Goal: Find specific page/section: Find specific page/section

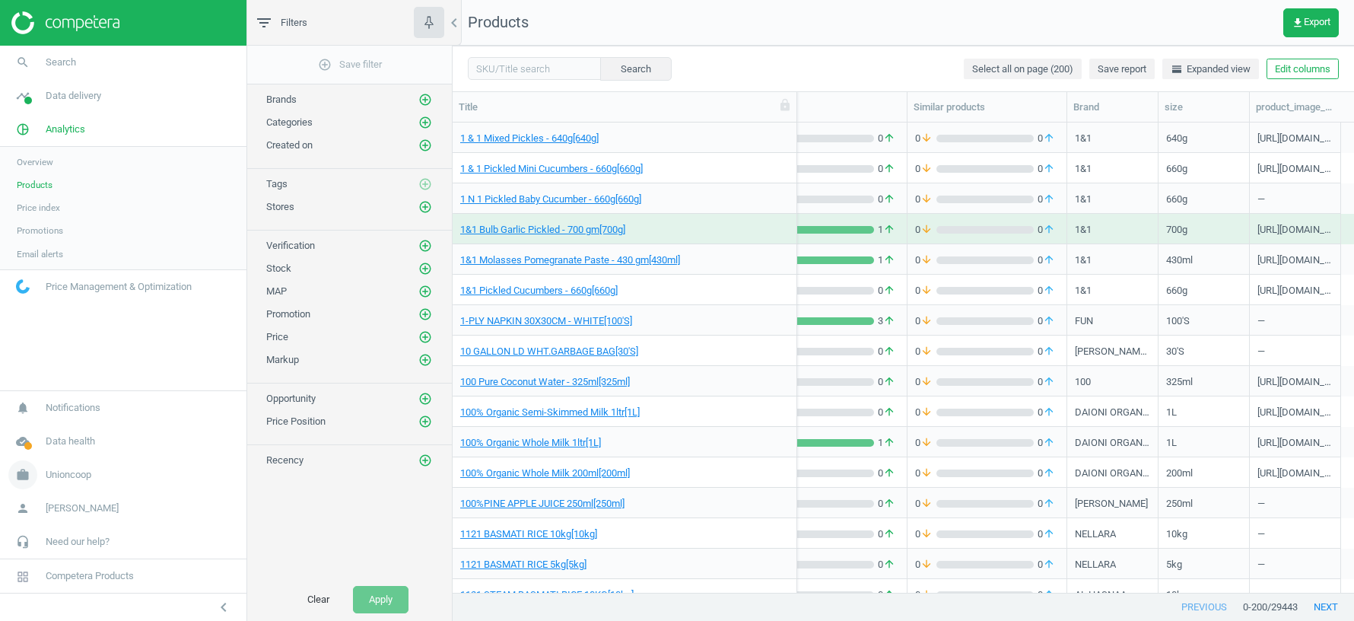
scroll to position [0, 278]
click at [61, 479] on span "Unioncoop" at bounding box center [69, 475] width 46 height 14
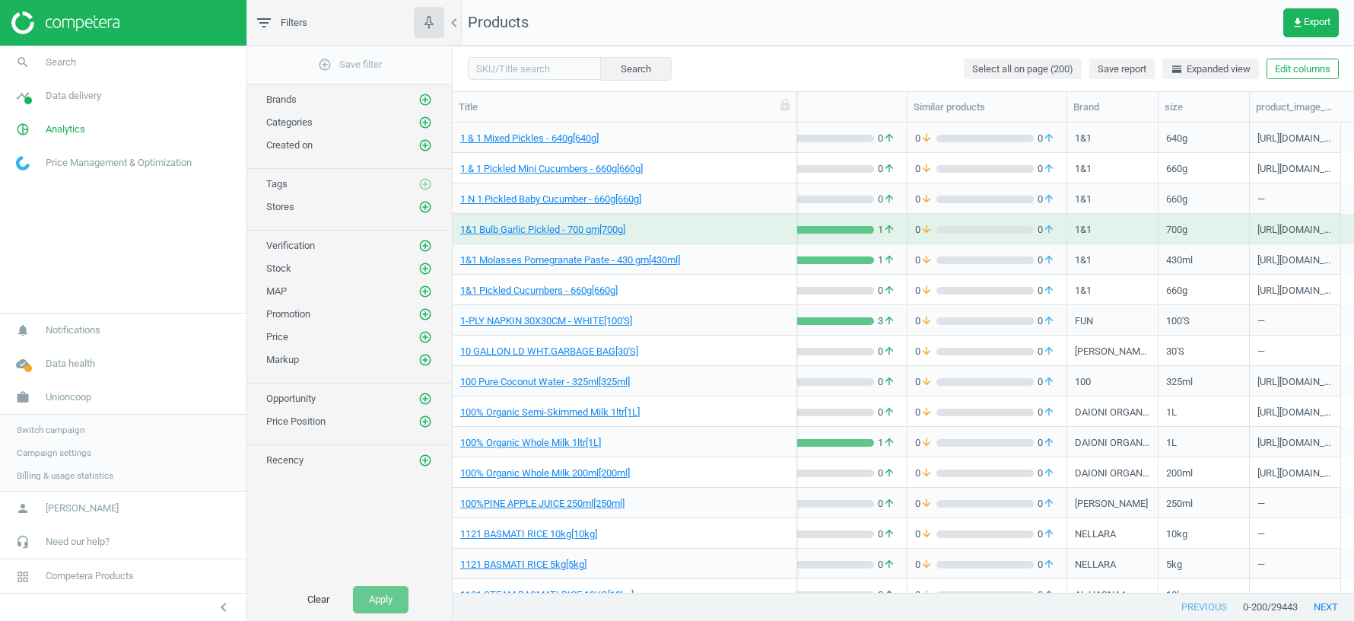
click at [53, 423] on link "Switch campaign" at bounding box center [123, 429] width 246 height 23
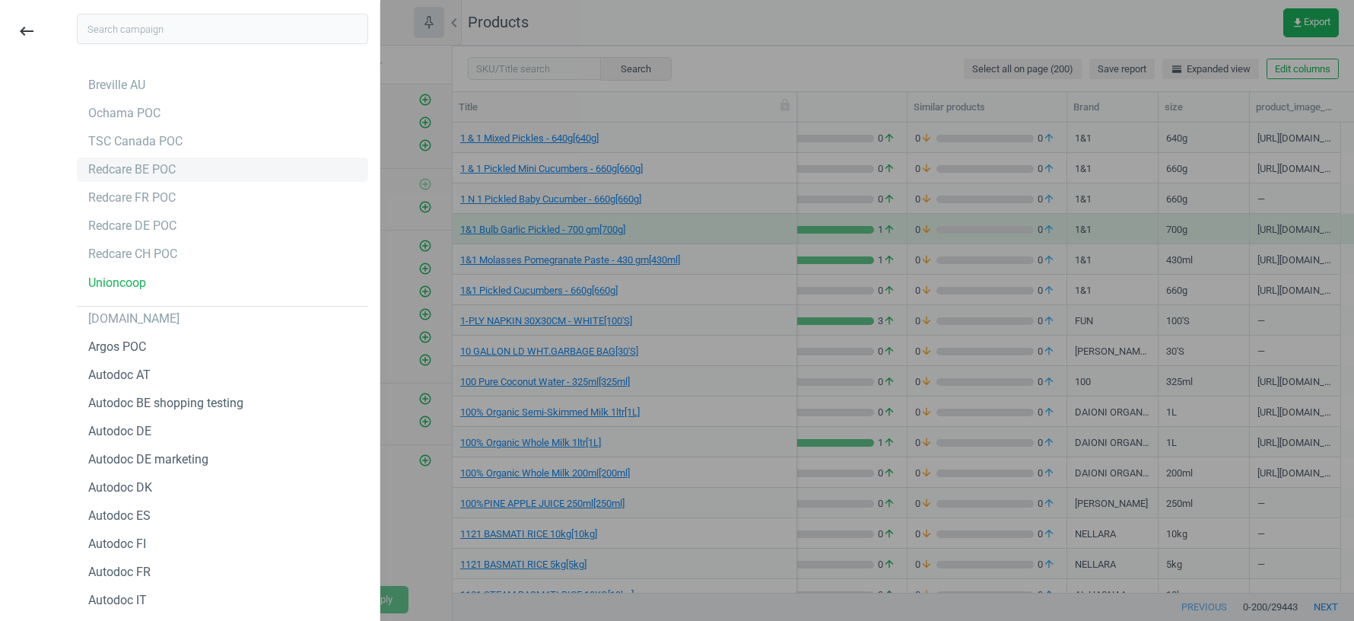
click at [122, 173] on div "Redcare BE POC" at bounding box center [131, 169] width 87 height 17
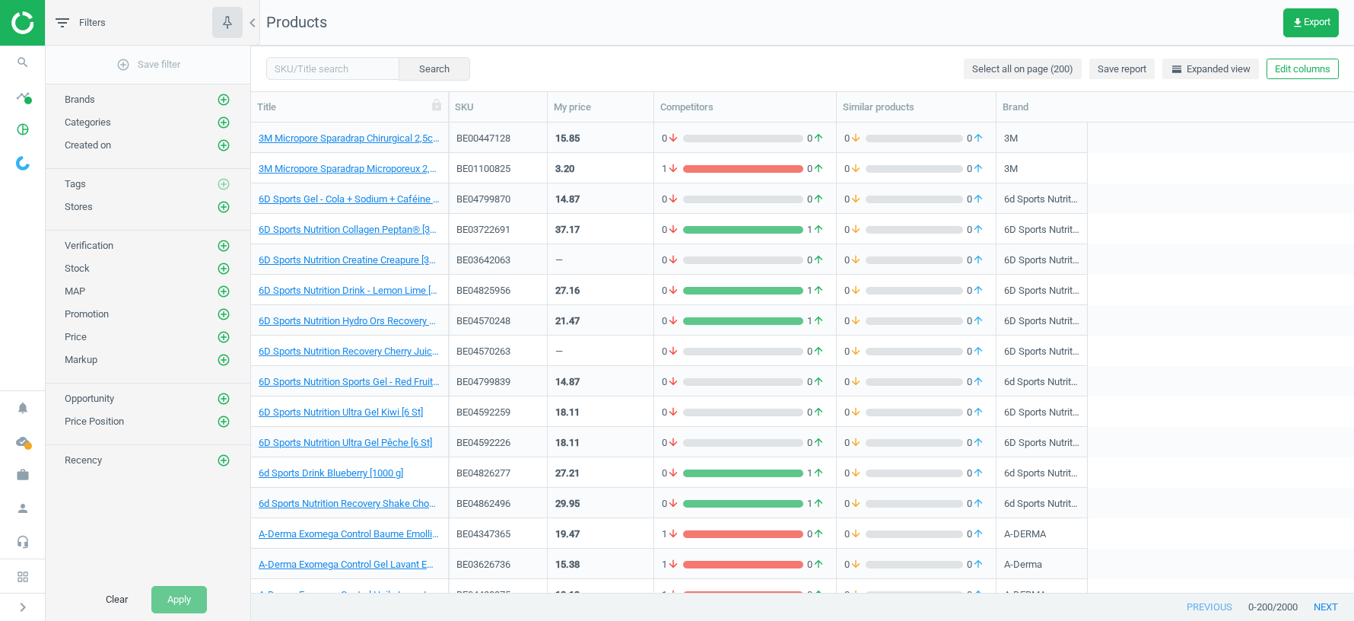
scroll to position [1, 1]
click at [17, 478] on icon "work" at bounding box center [22, 474] width 29 height 29
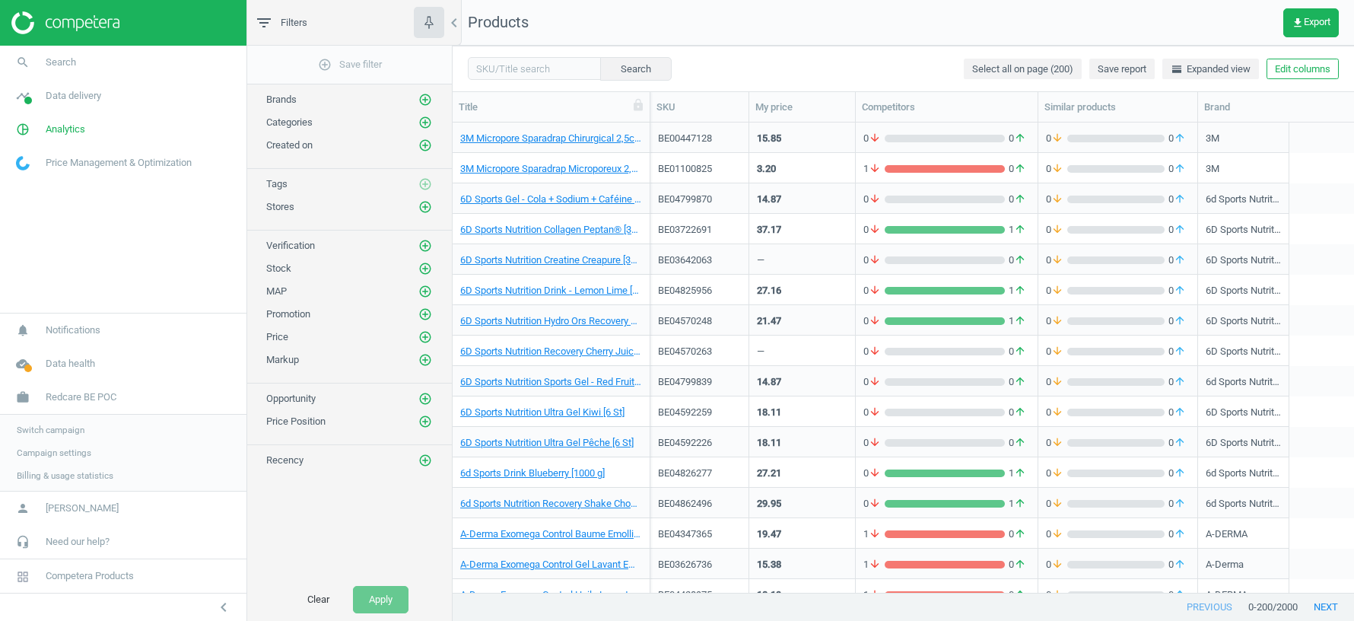
click at [55, 432] on span "Switch campaign" at bounding box center [51, 430] width 68 height 12
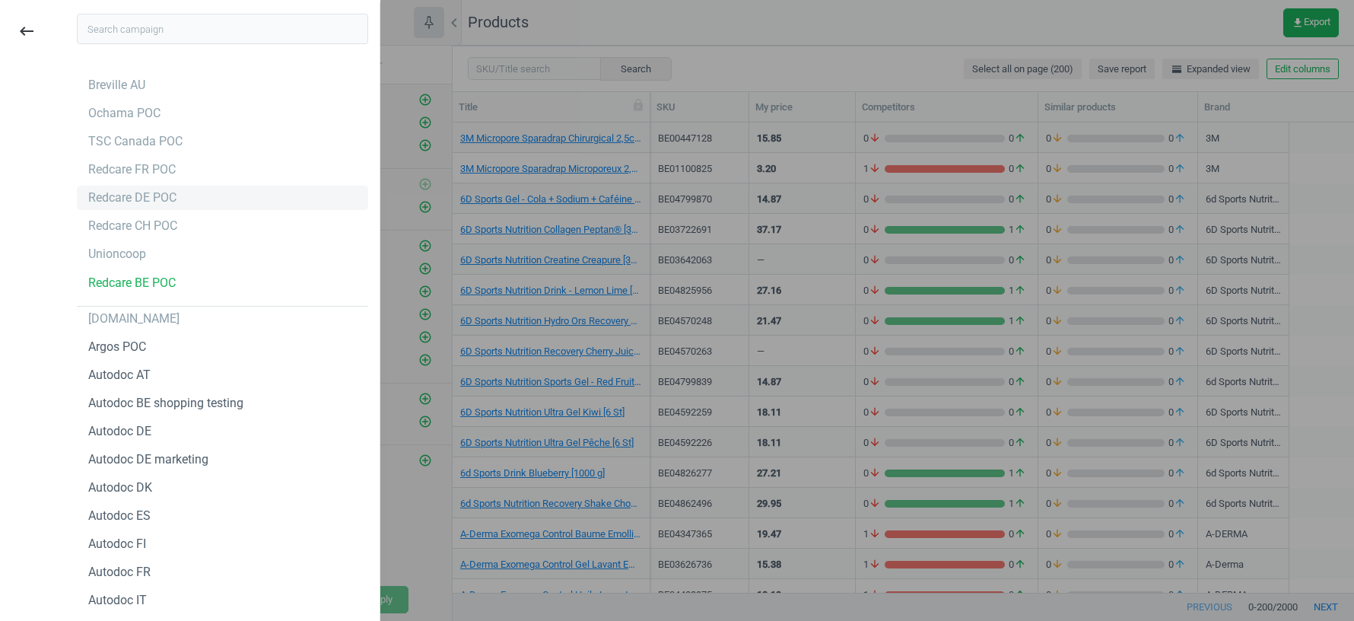
click at [146, 206] on div "Redcare DE POC" at bounding box center [222, 198] width 291 height 24
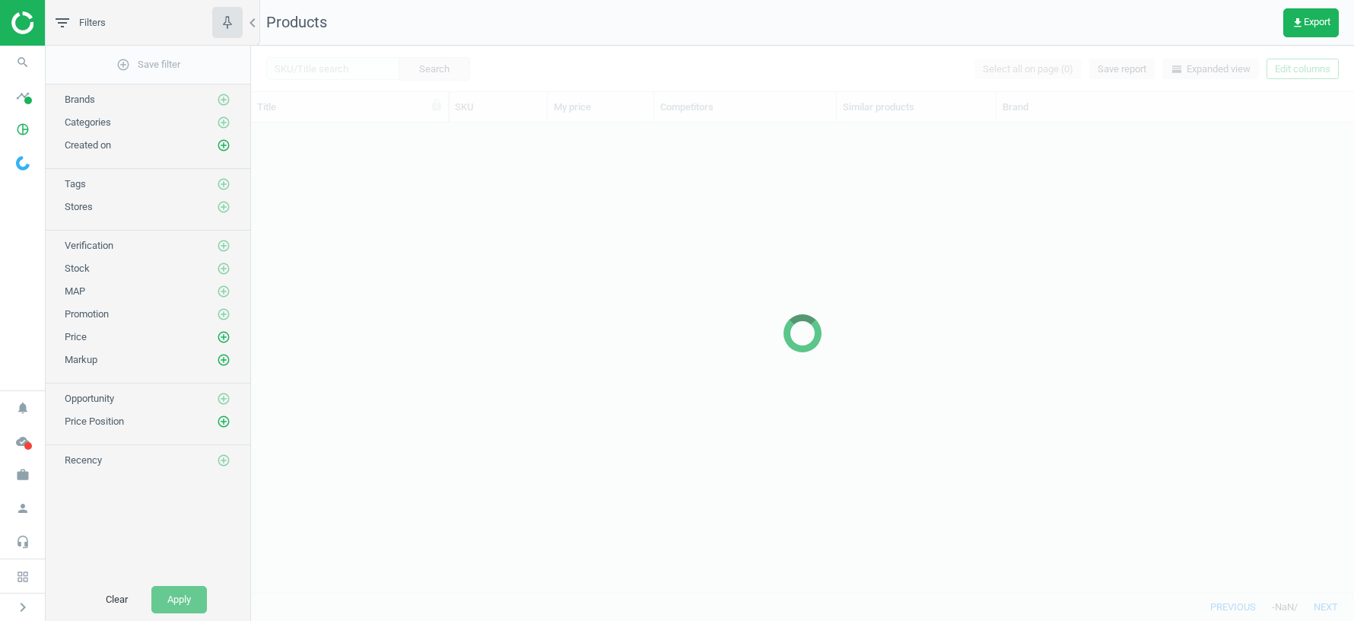
scroll to position [470, 1103]
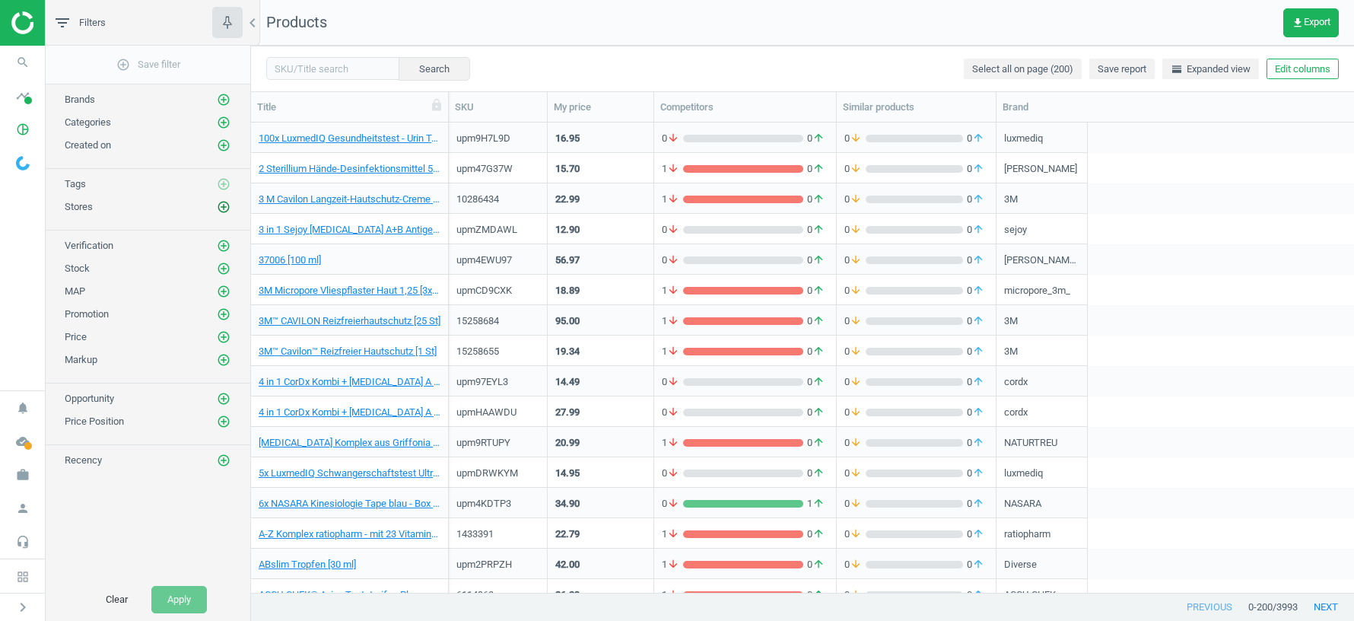
click at [227, 203] on icon "add_circle_outline" at bounding box center [224, 207] width 14 height 14
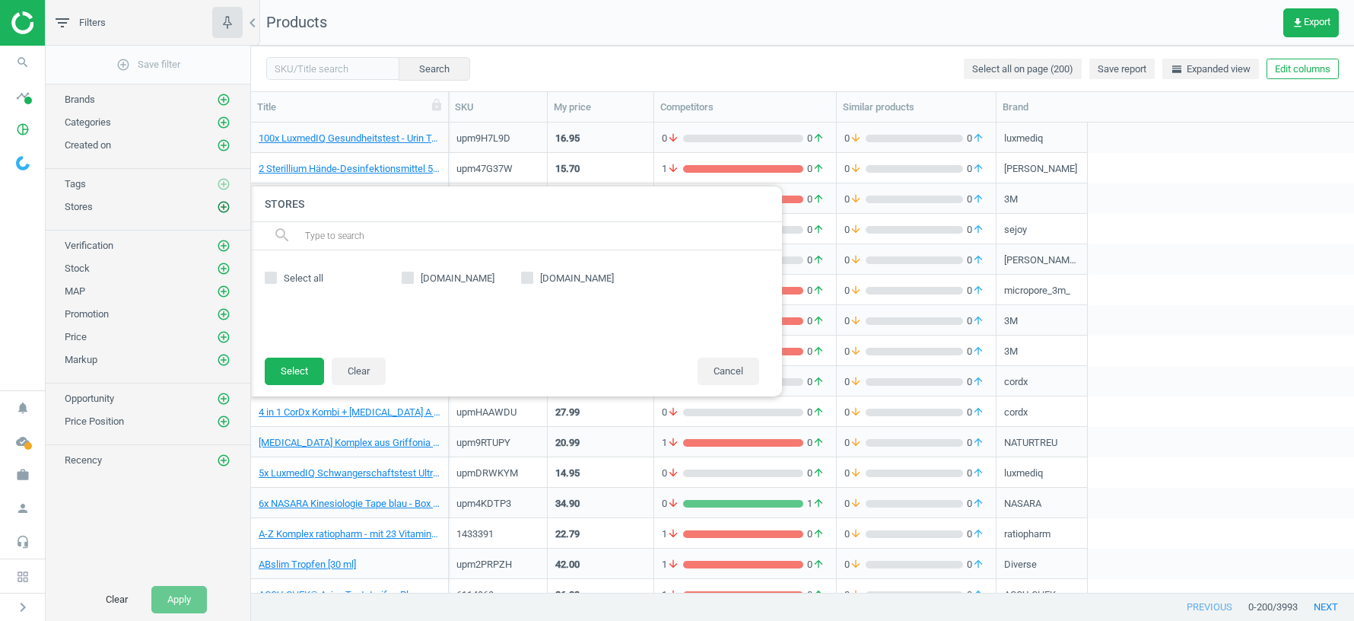
click at [224, 203] on icon "add_circle_outline" at bounding box center [224, 207] width 14 height 14
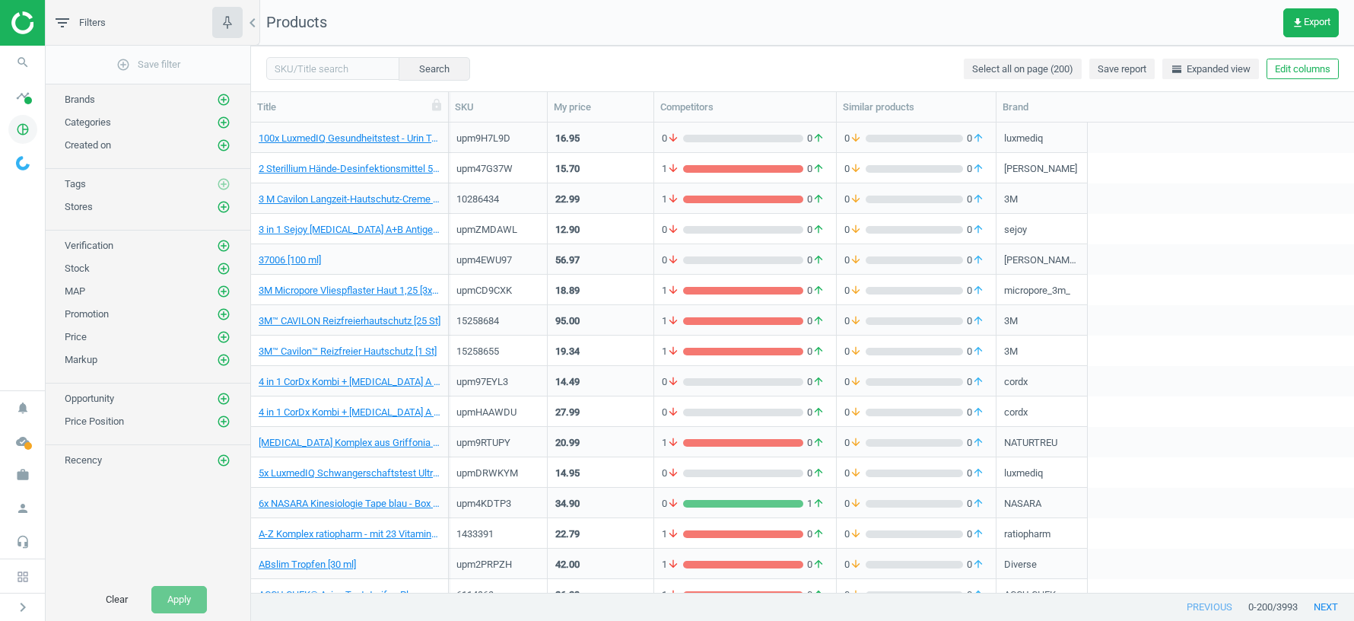
click at [30, 126] on icon "pie_chart_outlined" at bounding box center [22, 129] width 29 height 29
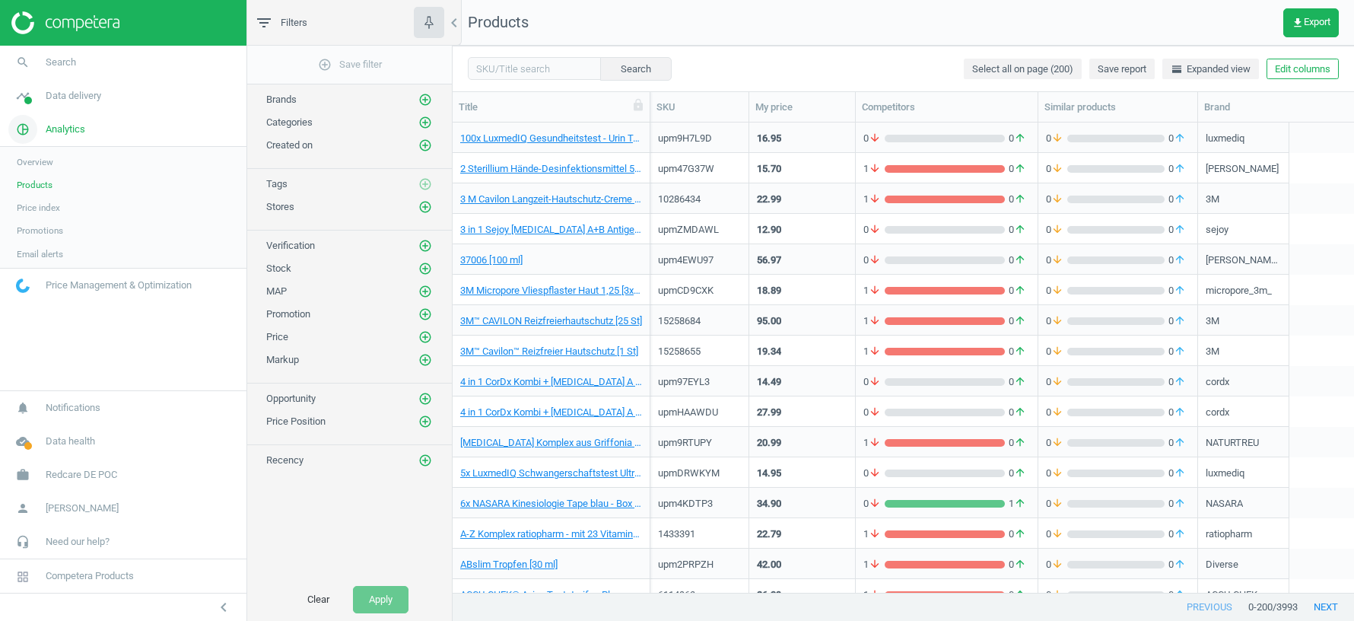
scroll to position [470, 901]
click at [81, 103] on link "timeline Data delivery" at bounding box center [123, 95] width 246 height 33
click at [20, 222] on span "Stores" at bounding box center [30, 220] width 26 height 12
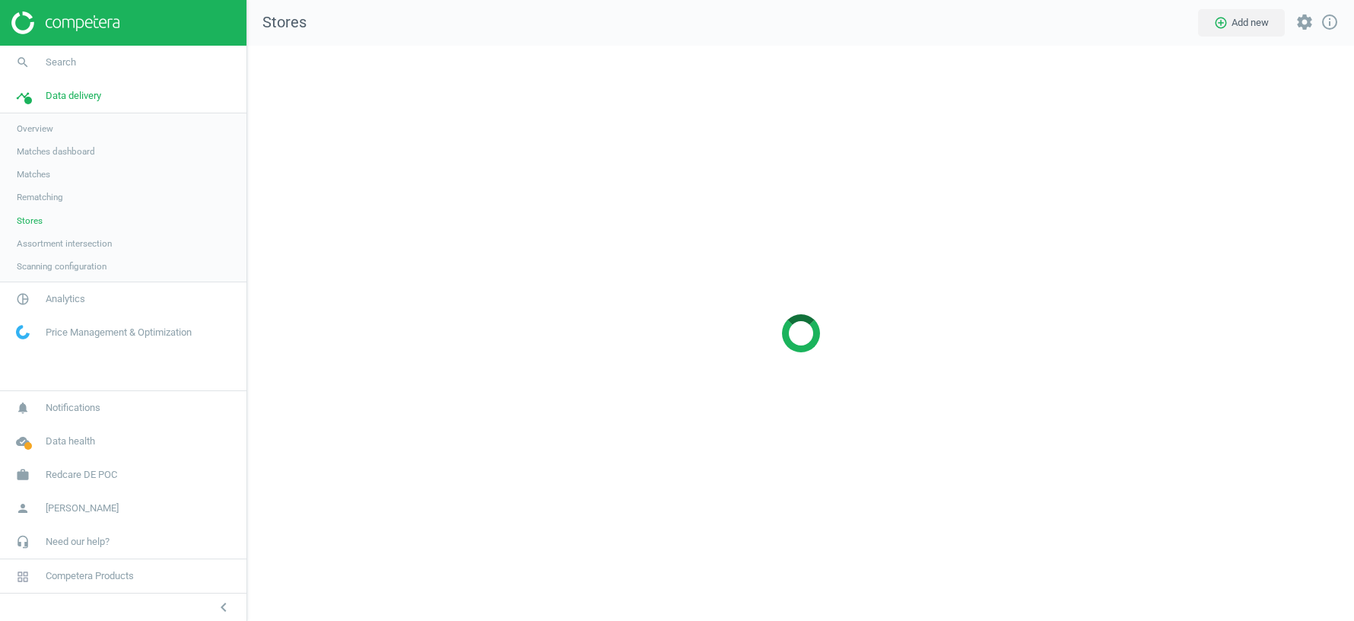
scroll to position [575, 1107]
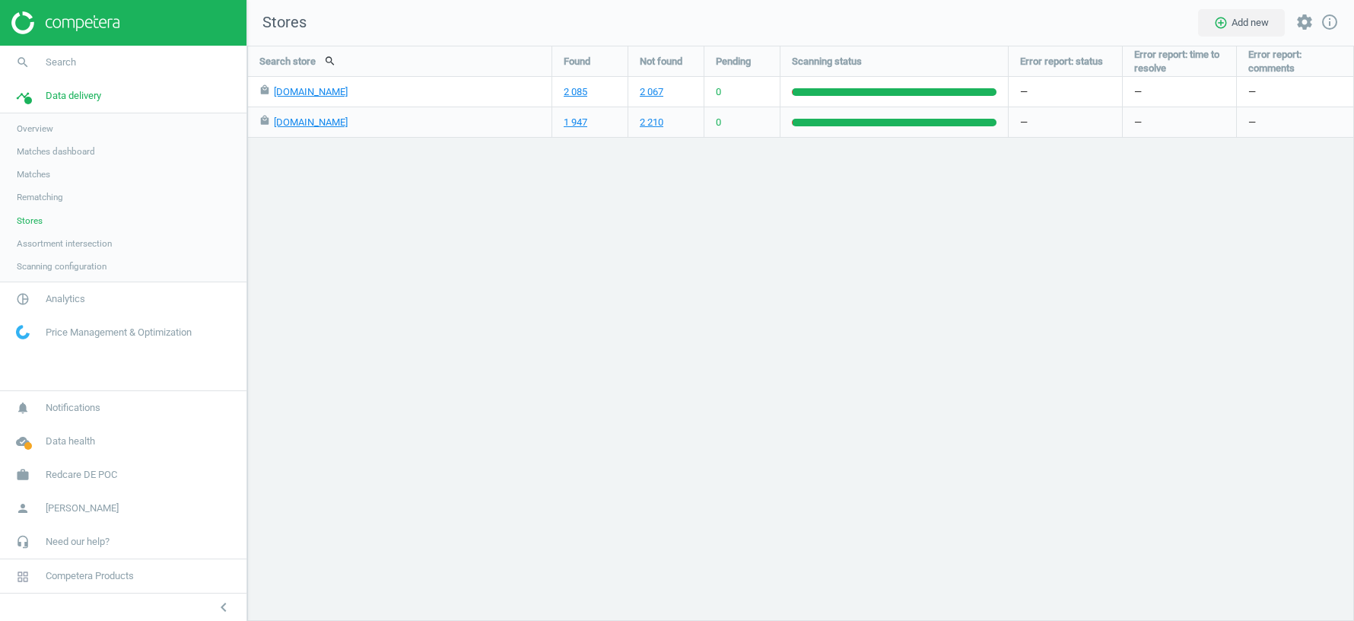
click at [88, 247] on span "Assortment intersection" at bounding box center [64, 243] width 95 height 12
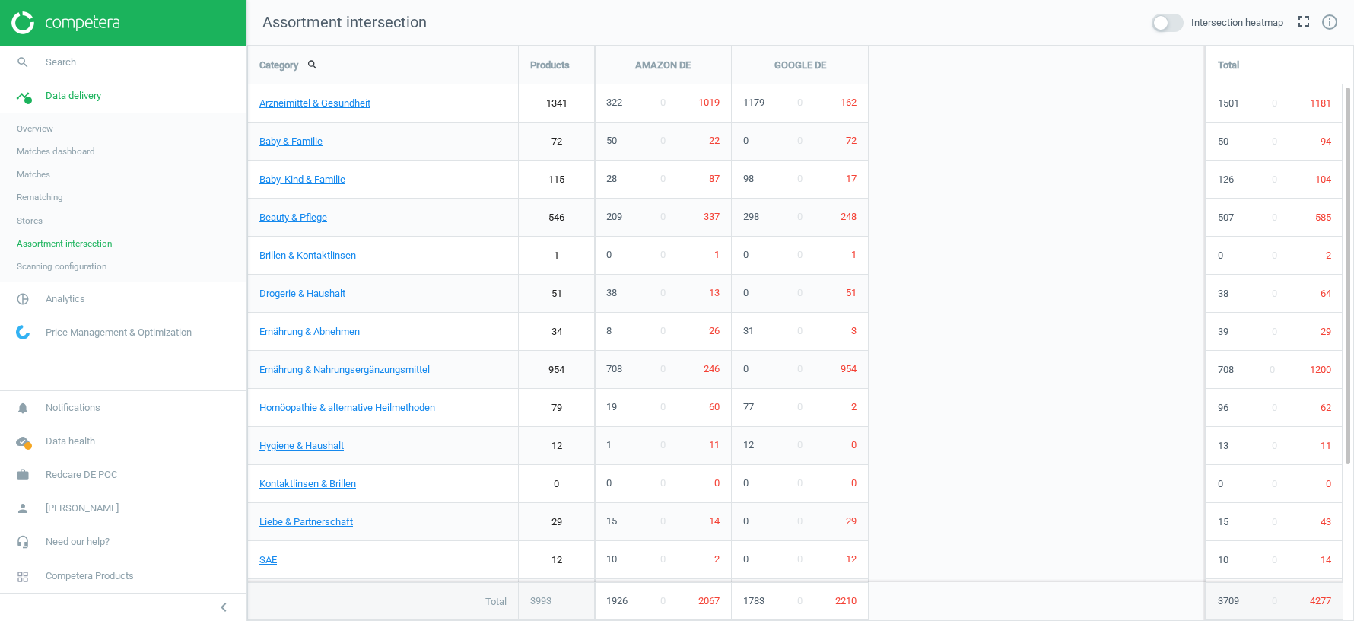
scroll to position [575, 1107]
click at [1168, 24] on span at bounding box center [1168, 23] width 32 height 18
click at [0, 0] on input "checkbox" at bounding box center [0, 0] width 0 height 0
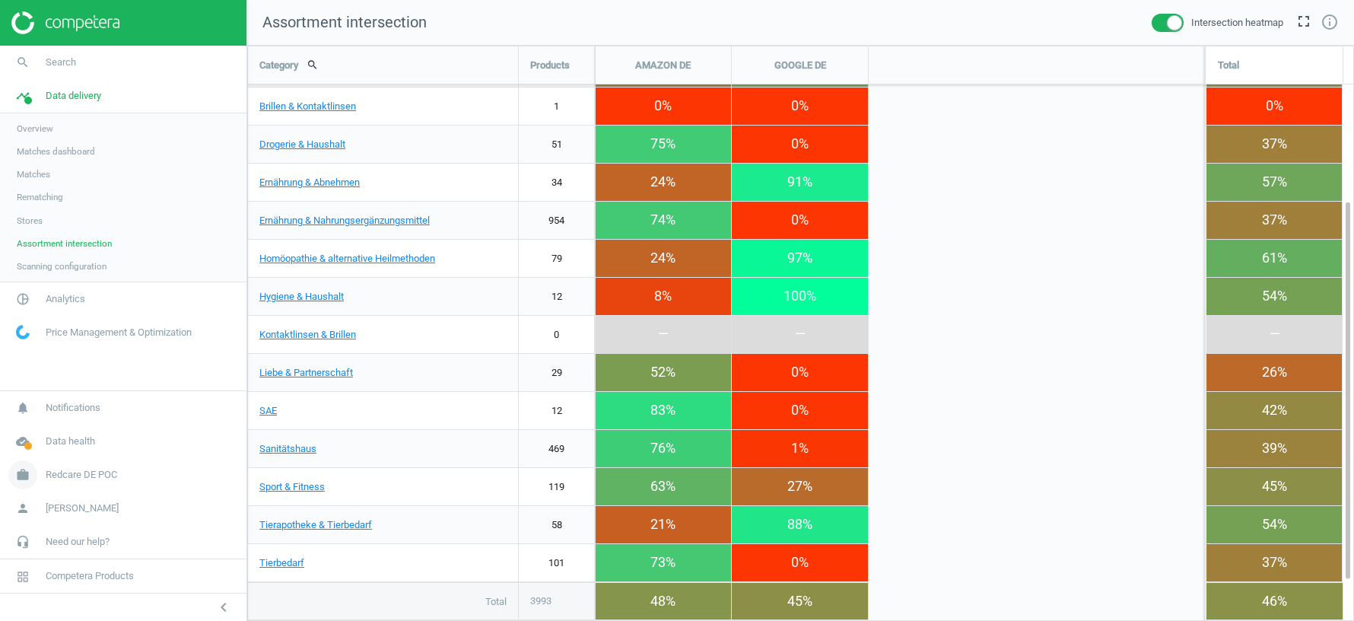
click at [59, 481] on span "Redcare DE POC" at bounding box center [81, 475] width 71 height 14
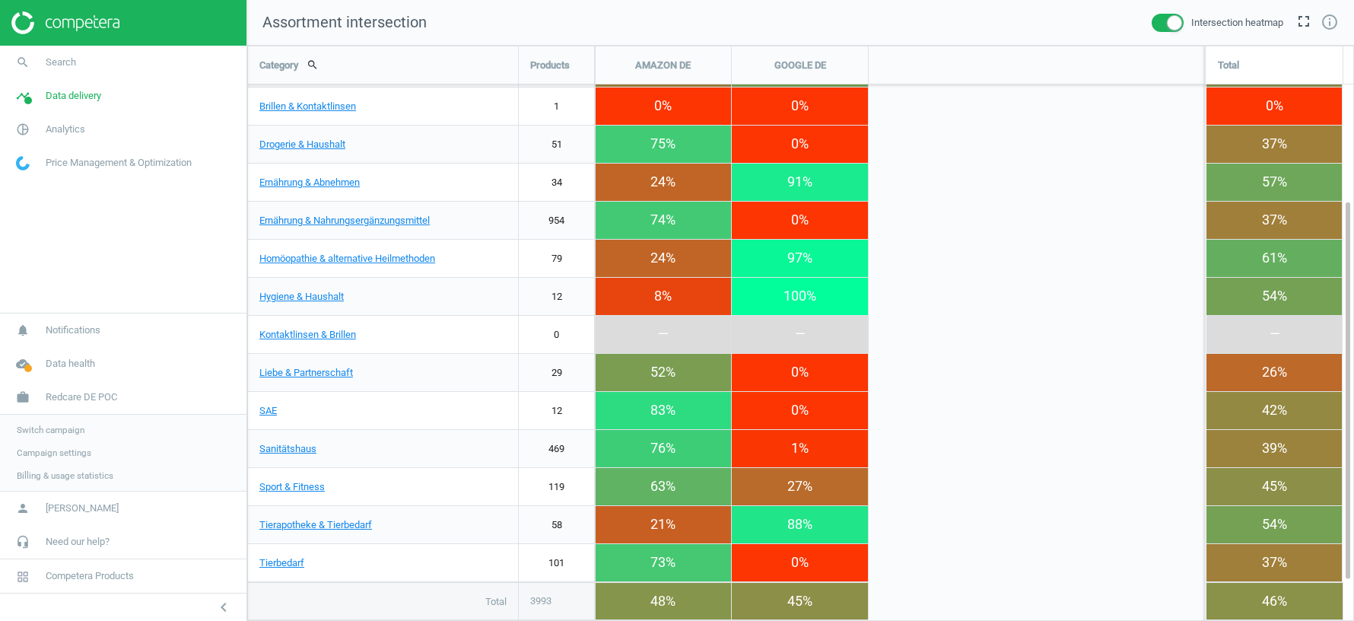
click at [55, 427] on span "Switch campaign" at bounding box center [51, 430] width 68 height 12
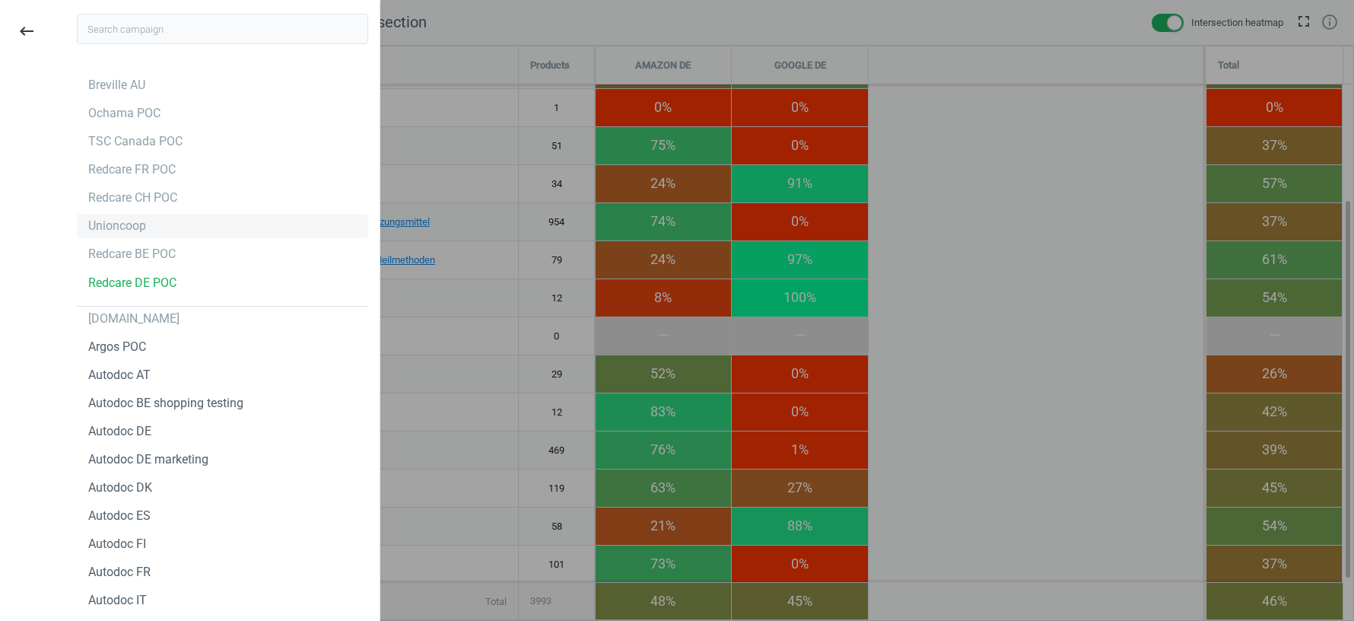
click at [124, 224] on div "Unioncoop" at bounding box center [117, 226] width 58 height 17
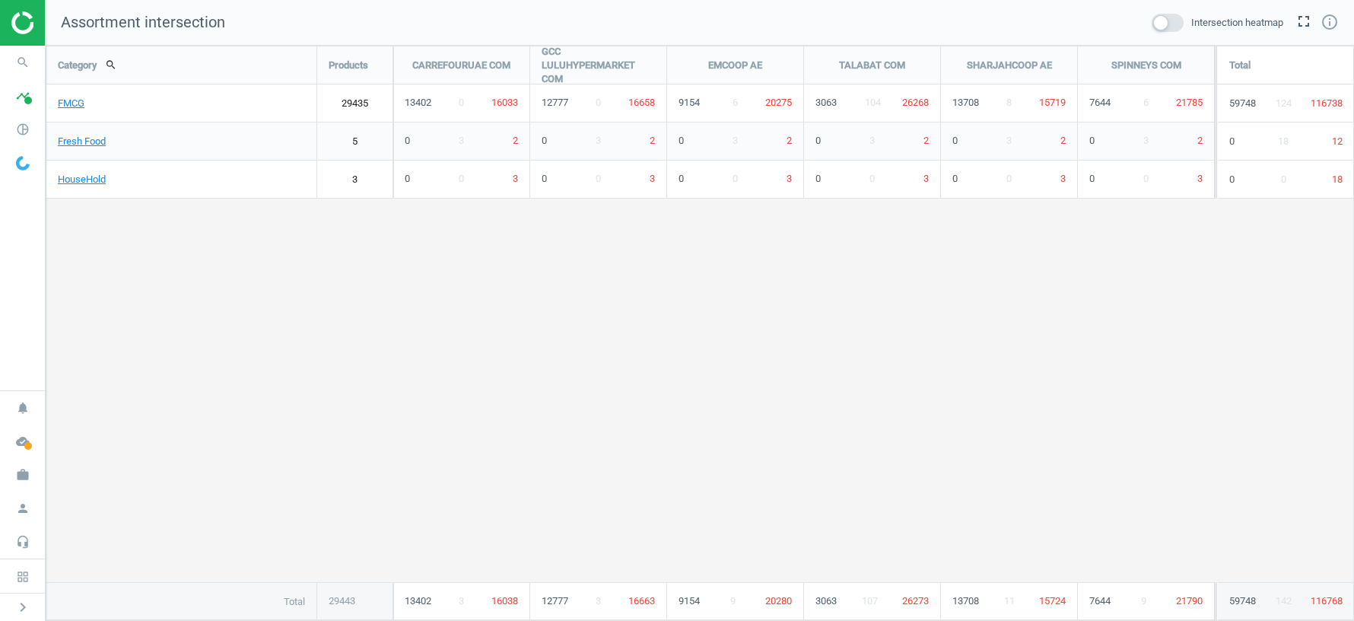
scroll to position [575, 1308]
click at [26, 127] on icon "pie_chart_outlined" at bounding box center [22, 129] width 29 height 29
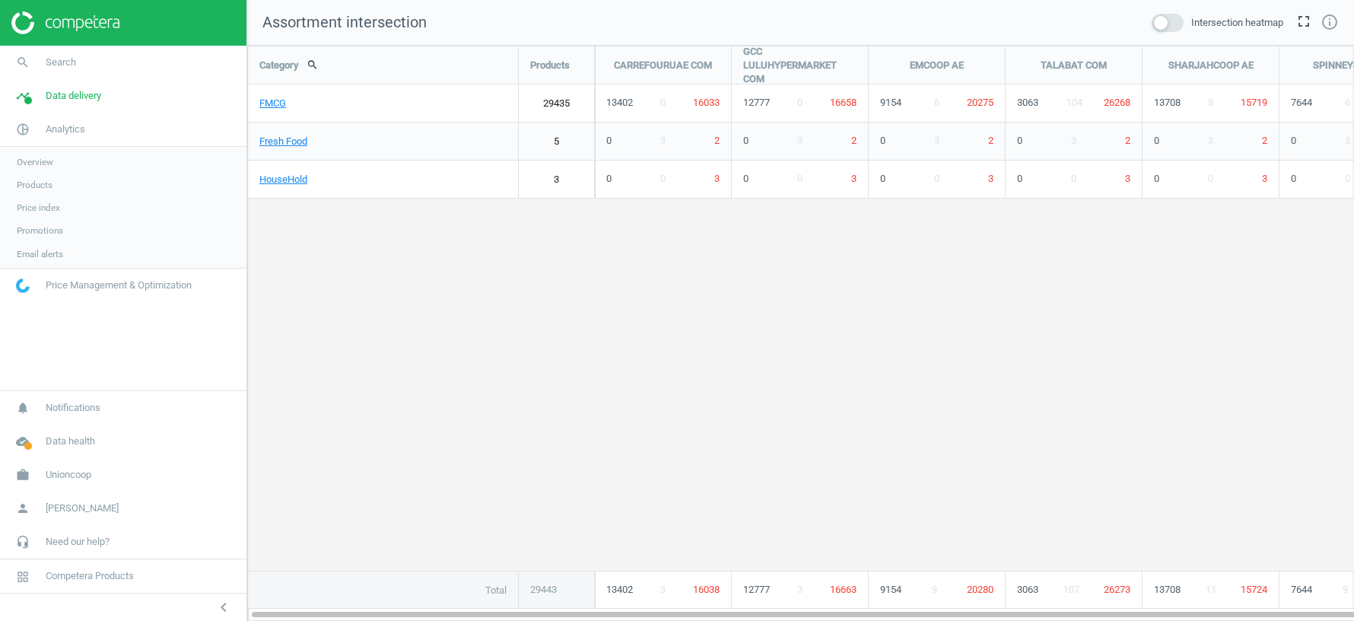
scroll to position [575, 1107]
click at [48, 186] on span "Products" at bounding box center [35, 185] width 36 height 12
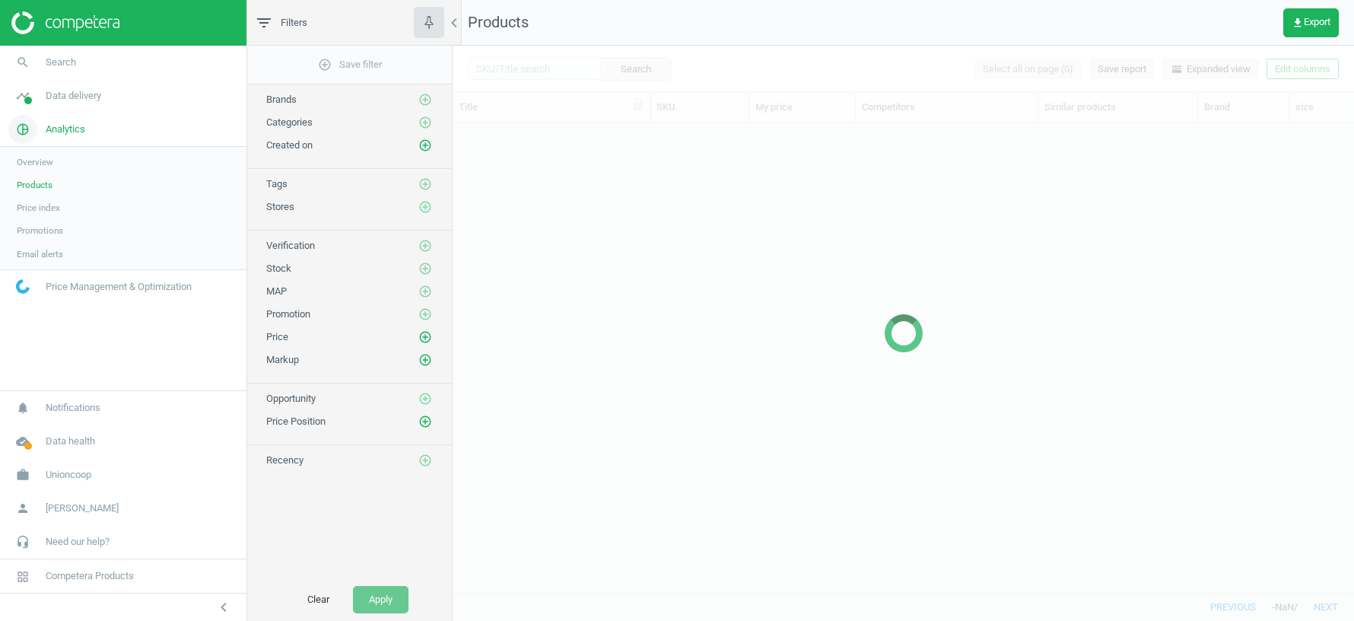
scroll to position [470, 901]
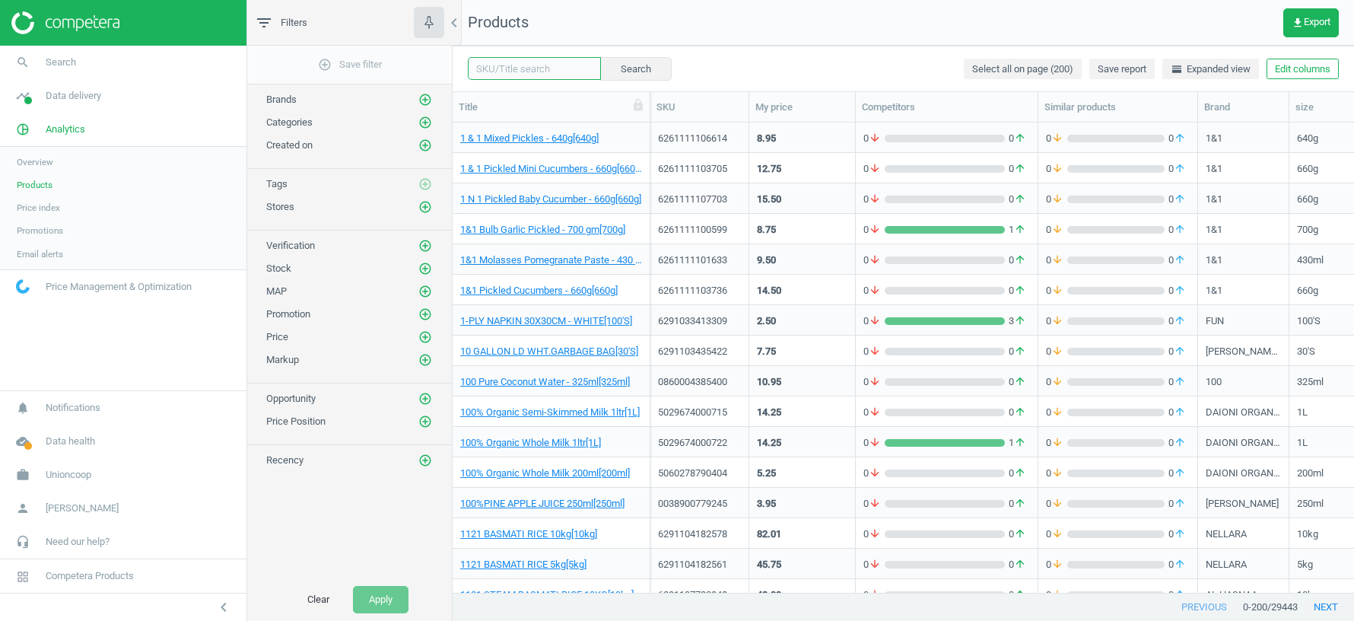
click at [521, 71] on input "text" at bounding box center [534, 68] width 133 height 23
paste input "768173821685"
type input "768173821685"
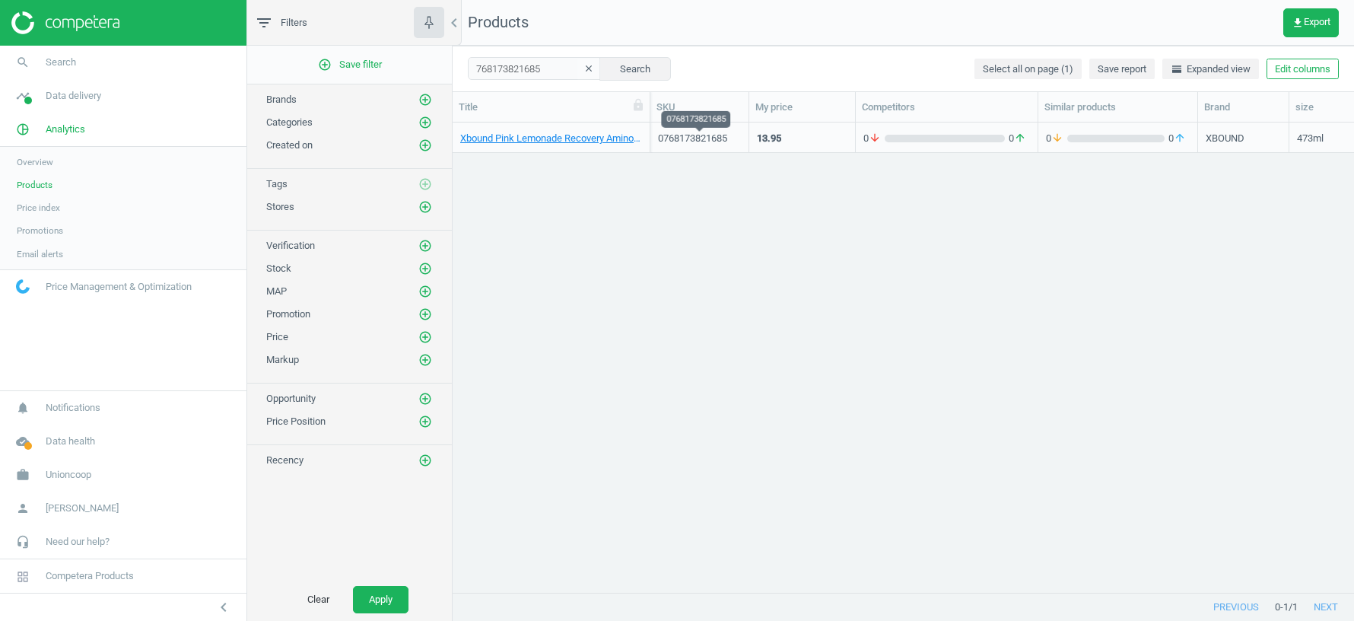
click at [709, 140] on div "0768173821685" at bounding box center [699, 139] width 83 height 14
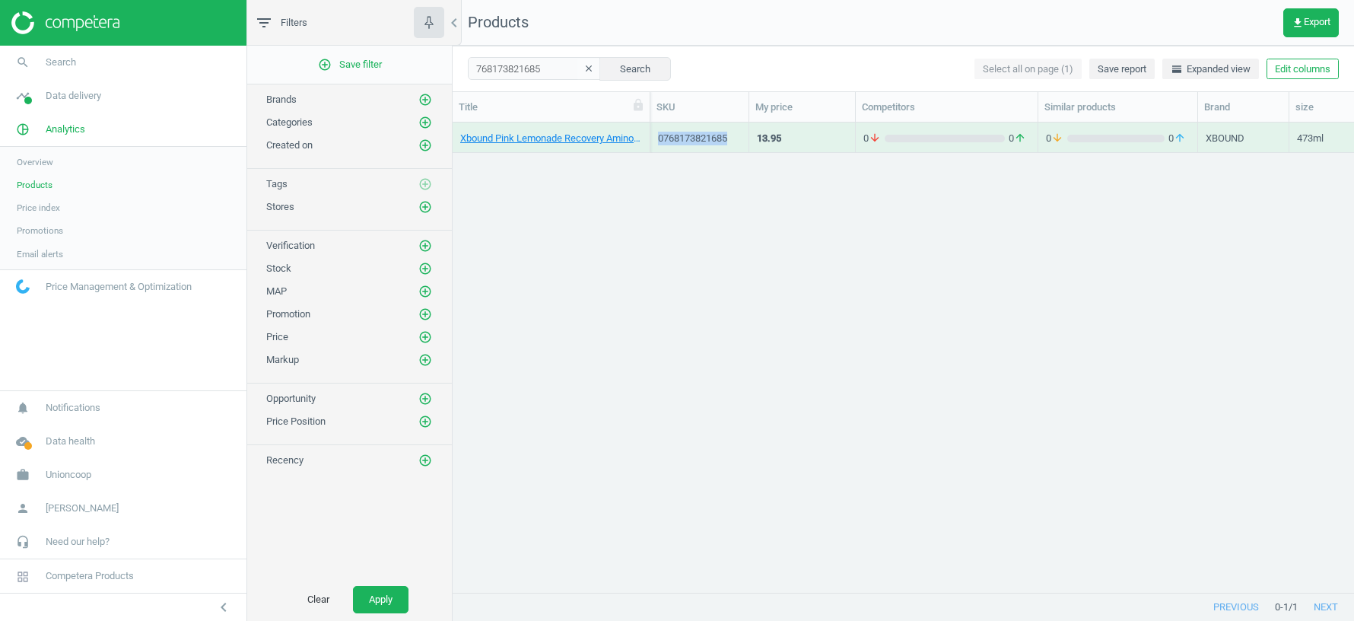
click at [709, 140] on div "0768173821685" at bounding box center [699, 139] width 83 height 14
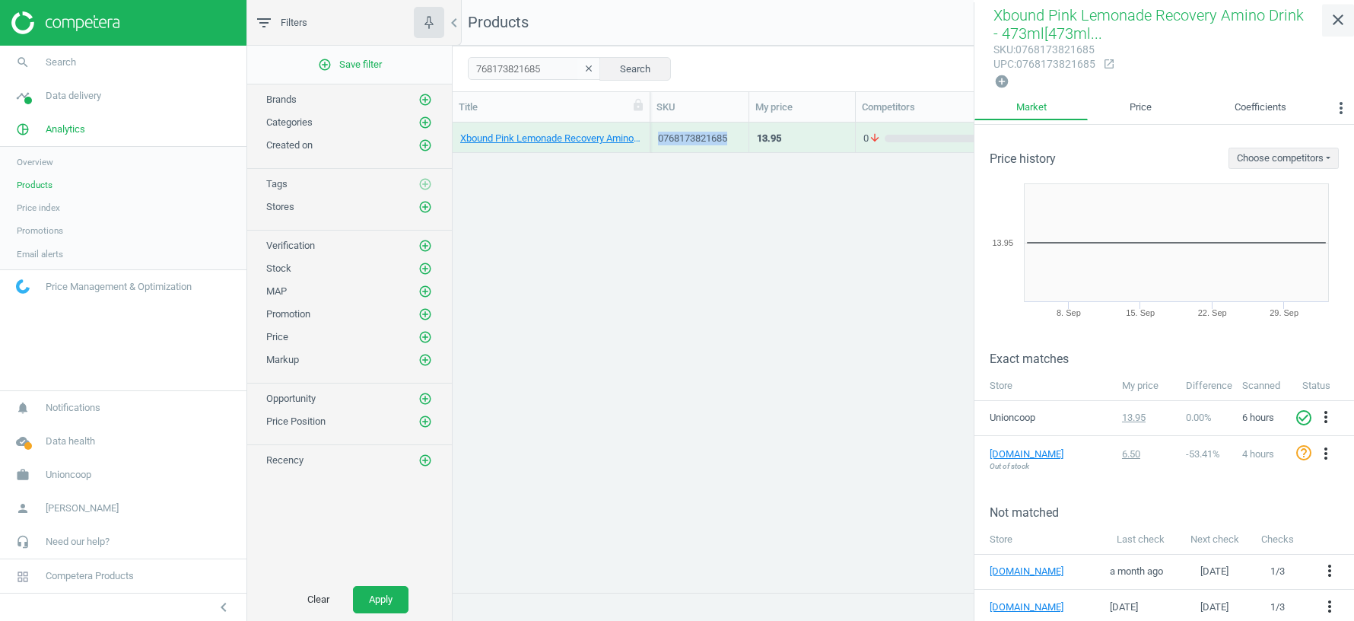
click at [1342, 21] on icon "close" at bounding box center [1338, 20] width 18 height 18
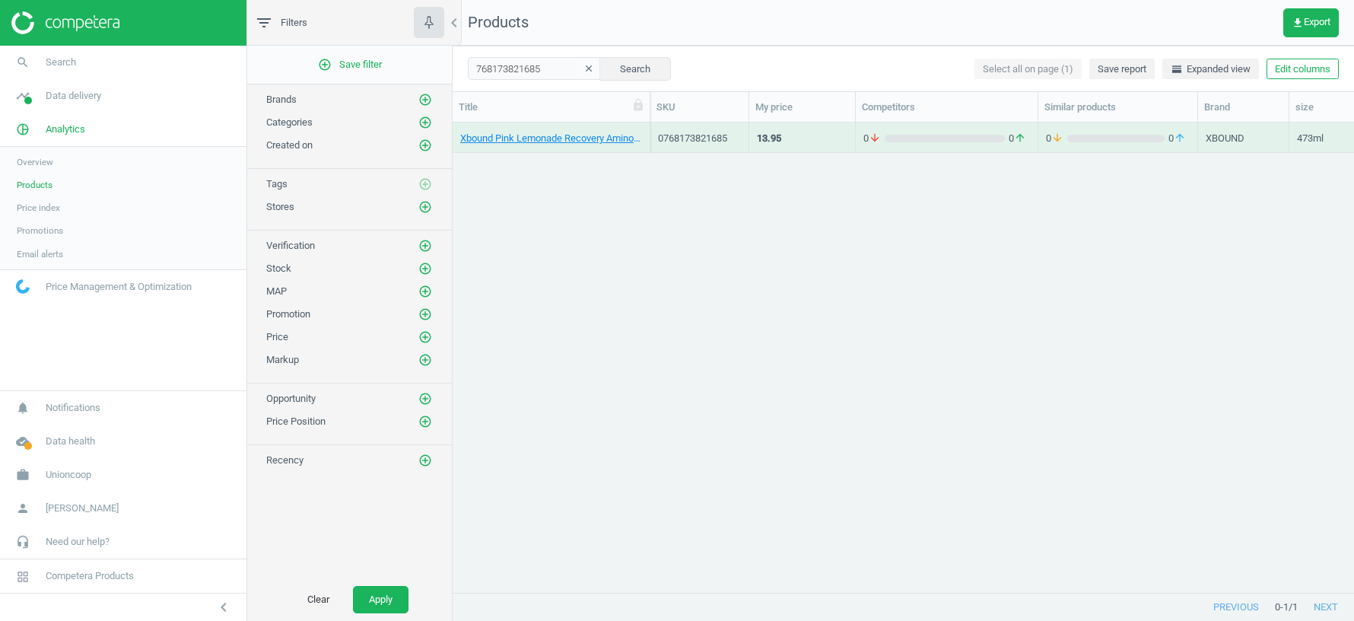
click at [867, 310] on div "Xbound Pink Lemonade Recovery Amino Drink - 473ml[473ml] 0768173821685 13.95 0 …" at bounding box center [903, 357] width 901 height 471
click at [848, 478] on div "Xbound Pink Lemonade Recovery Amino Drink - 473ml[473ml] 0768173821685 13.95 0 …" at bounding box center [903, 357] width 901 height 471
click at [754, 311] on div "Xbound Pink Lemonade Recovery Amino Drink - 473ml[473ml] 0768173821685 13.95 0 …" at bounding box center [903, 357] width 901 height 471
click at [727, 363] on div "Xbound Pink Lemonade Recovery Amino Drink - 473ml[473ml] 0768173821685 13.95 0 …" at bounding box center [903, 357] width 901 height 471
click at [849, 310] on div "Xbound Pink Lemonade Recovery Amino Drink - 473ml[473ml] 0768173821685 13.95 0 …" at bounding box center [903, 357] width 901 height 471
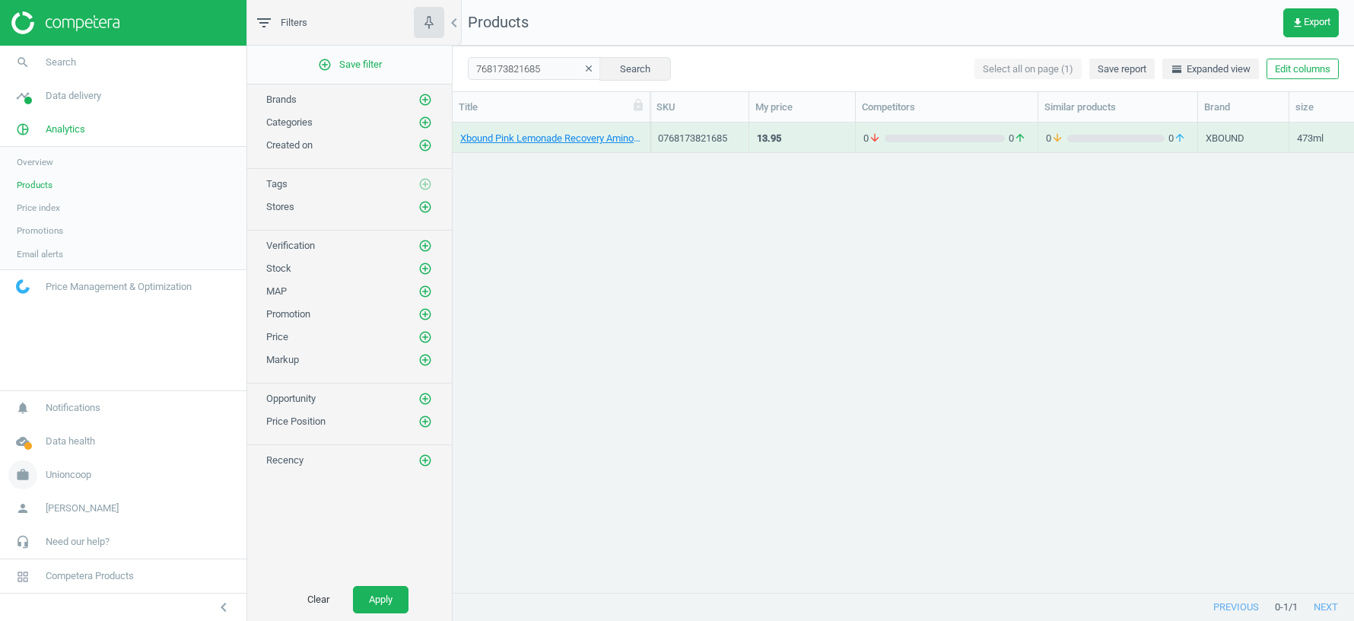
click at [62, 478] on span "Unioncoop" at bounding box center [69, 475] width 46 height 14
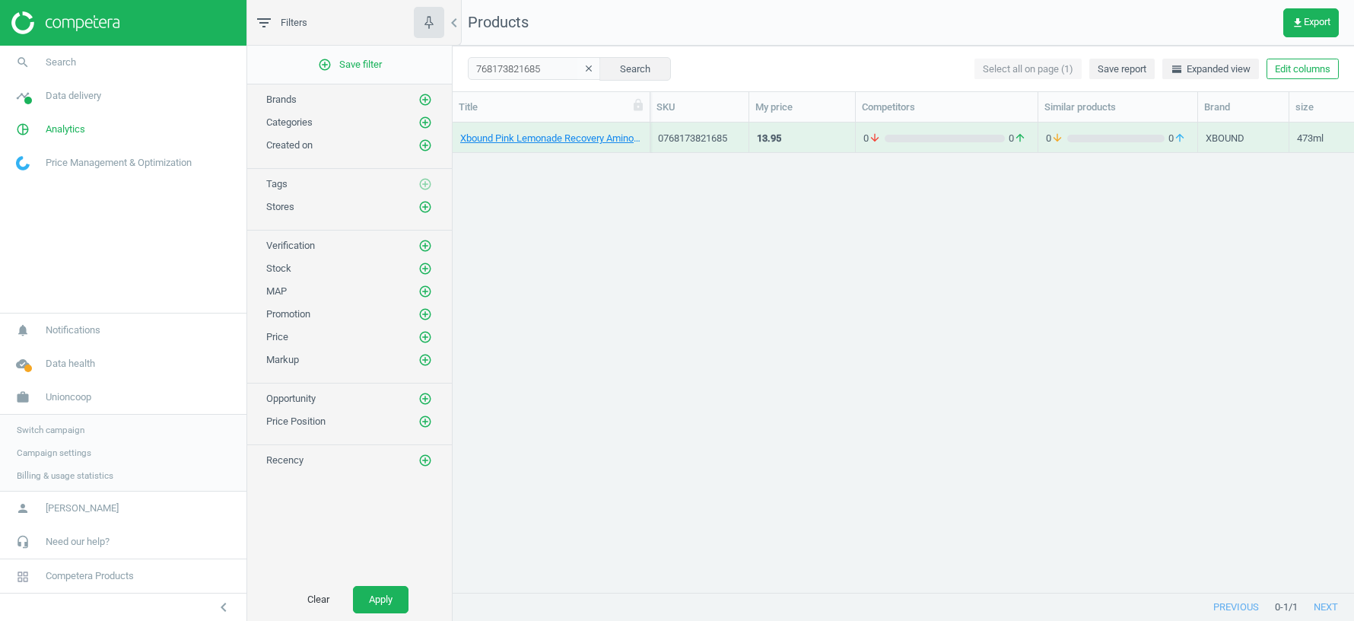
click at [55, 416] on div "Switch campaign Campaign settings Billing & usage statistics" at bounding box center [123, 453] width 246 height 76
click at [46, 434] on span "Switch campaign" at bounding box center [51, 430] width 68 height 12
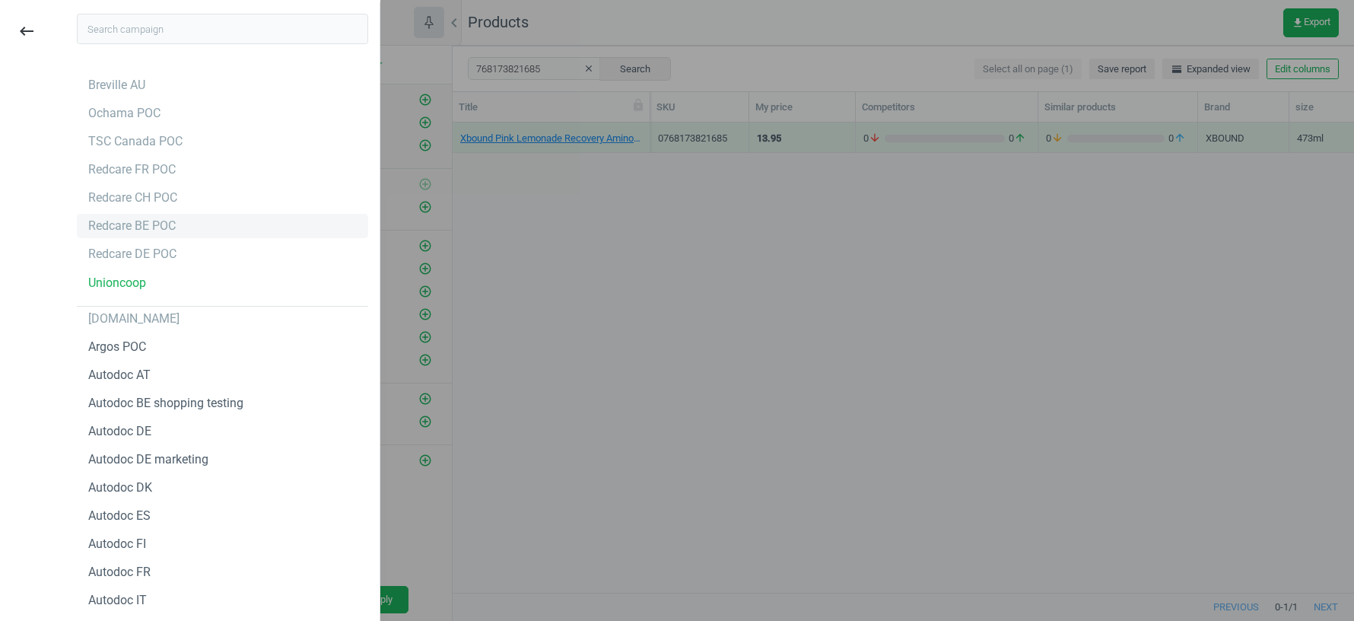
click at [143, 229] on div "Redcare BE POC" at bounding box center [131, 226] width 87 height 17
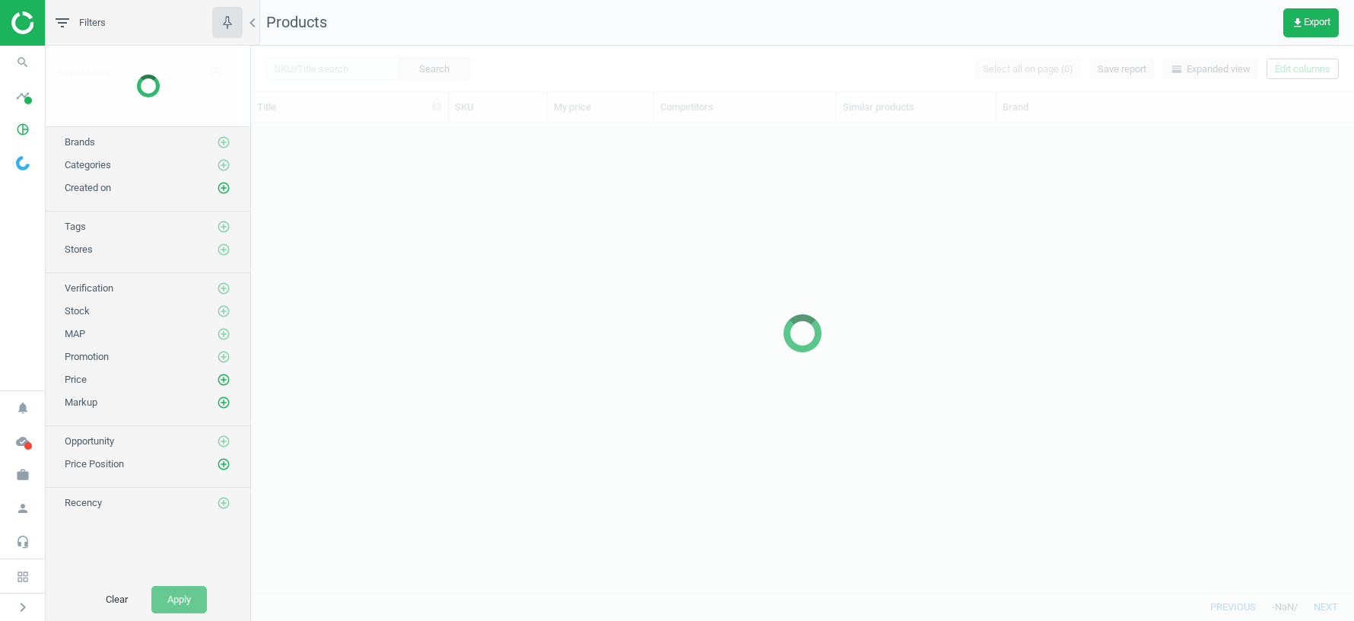
scroll to position [470, 1103]
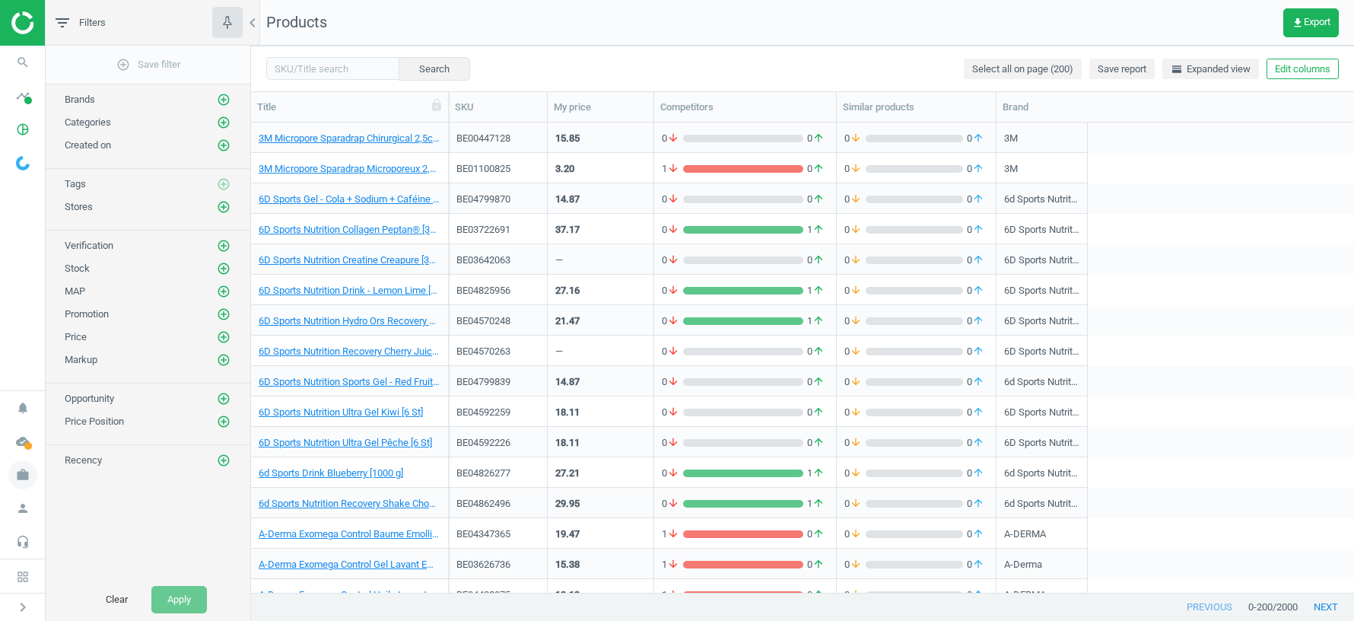
click at [23, 475] on icon "work" at bounding box center [22, 474] width 29 height 29
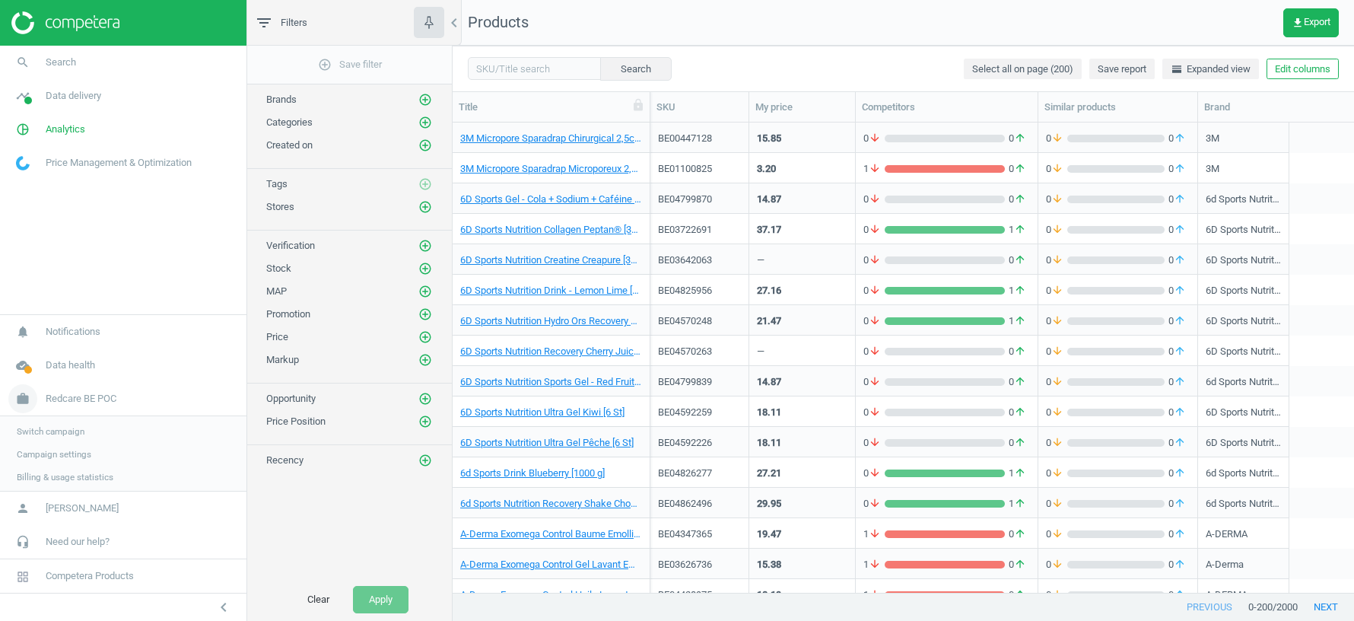
scroll to position [1, 1]
click at [57, 425] on span "Switch campaign" at bounding box center [51, 430] width 68 height 12
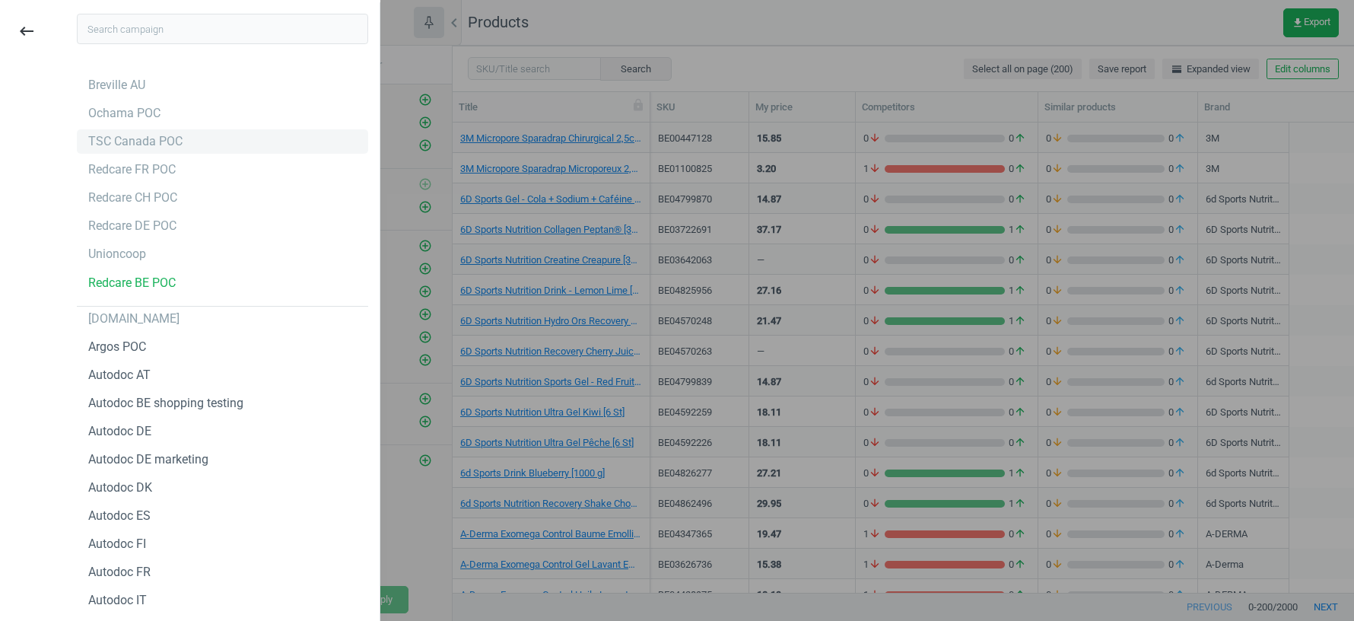
click at [140, 147] on div "TSC Canada POC" at bounding box center [135, 141] width 94 height 17
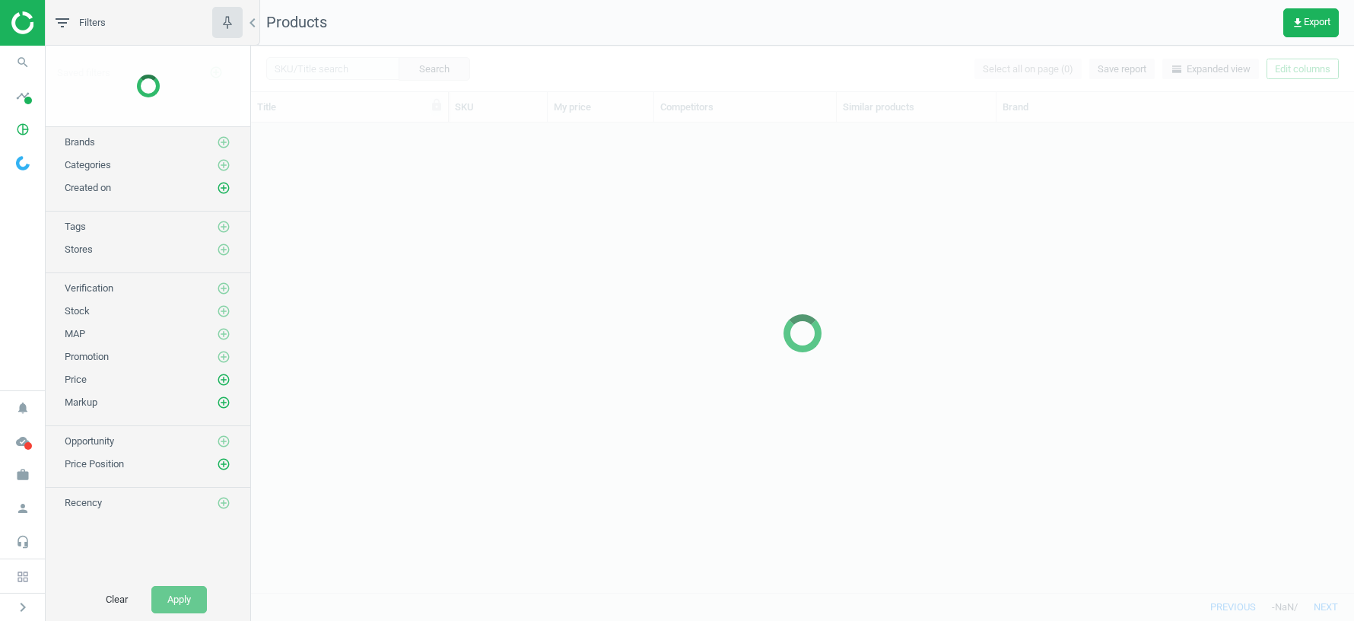
scroll to position [470, 1103]
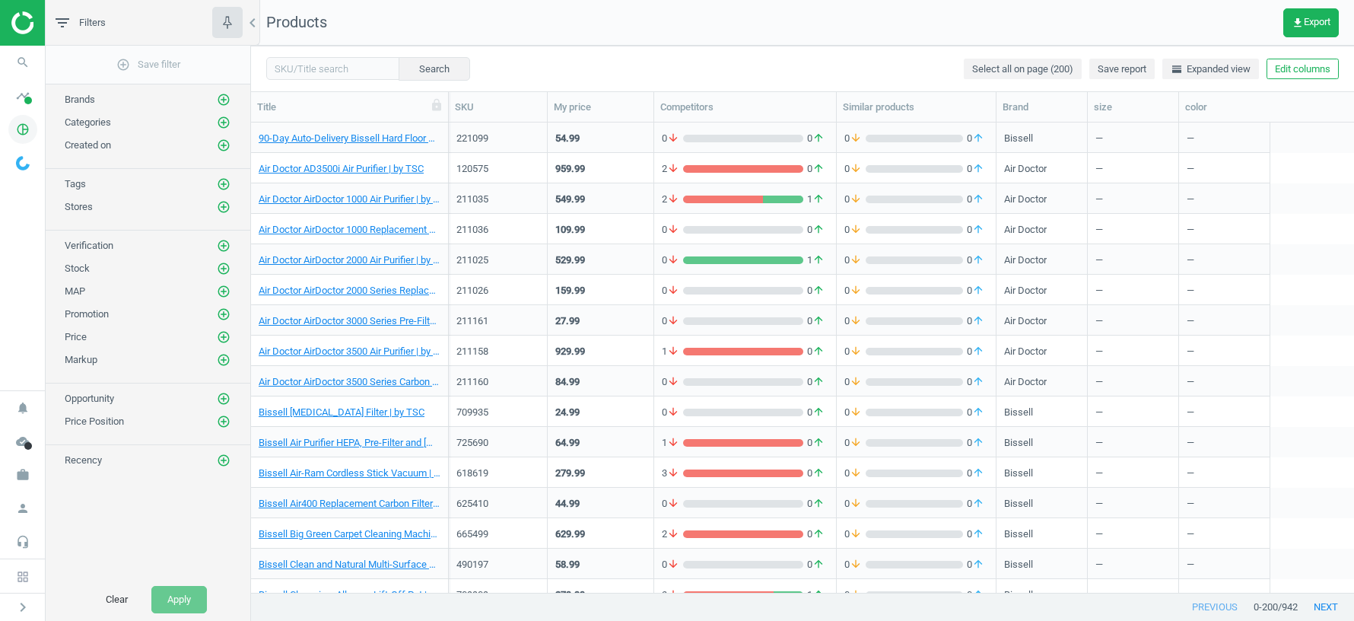
click at [25, 129] on icon "pie_chart_outlined" at bounding box center [22, 129] width 29 height 29
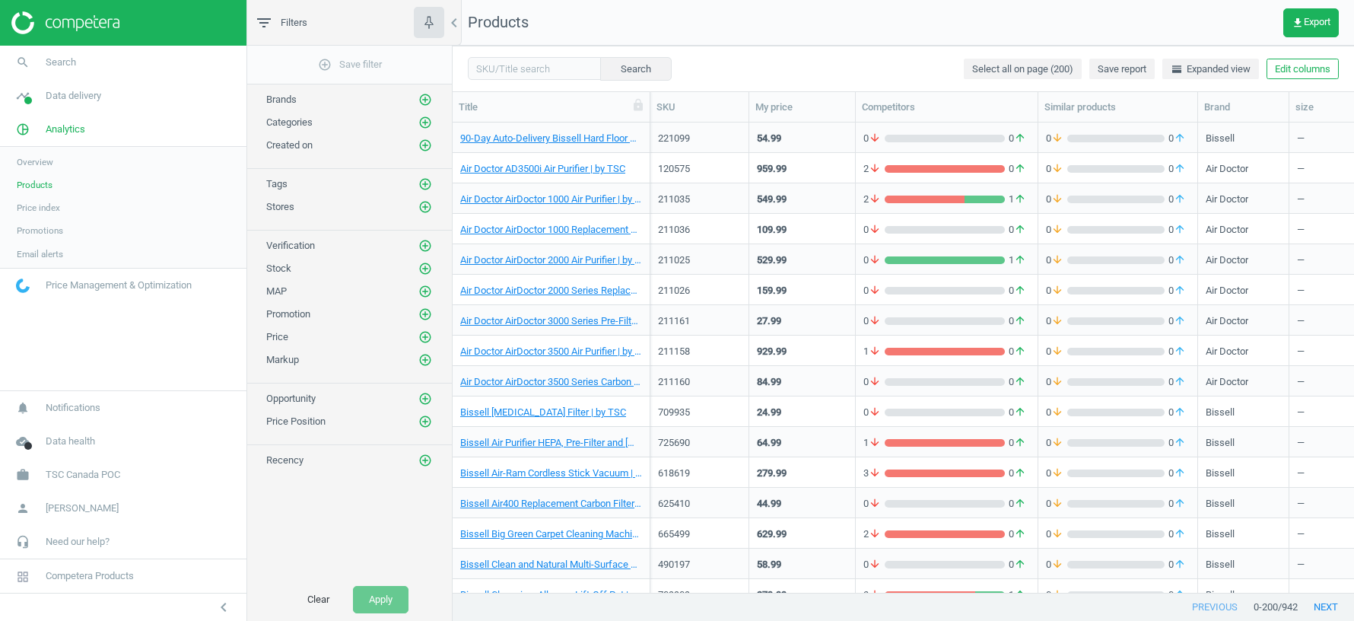
scroll to position [1, 1]
click at [67, 100] on span "Data delivery" at bounding box center [74, 96] width 56 height 14
click at [43, 220] on span "Stores" at bounding box center [30, 220] width 26 height 12
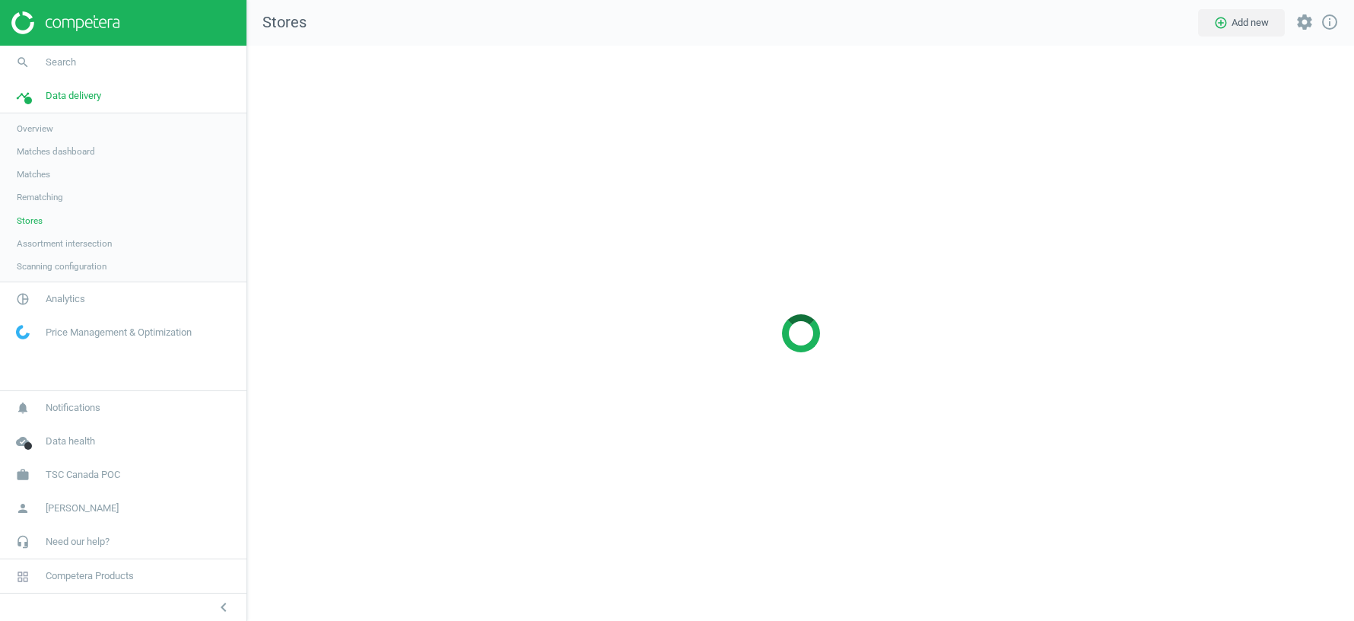
scroll to position [575, 1107]
